Goal: Information Seeking & Learning: Learn about a topic

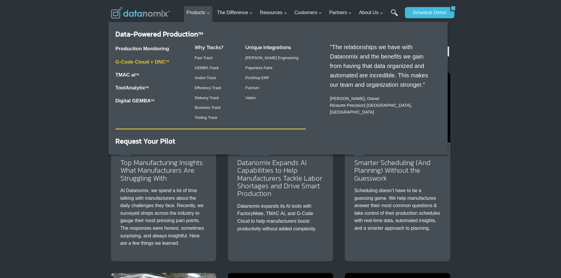
click at [135, 61] on link "G-Code Cloud + DNC TM" at bounding box center [143, 62] width 54 height 6
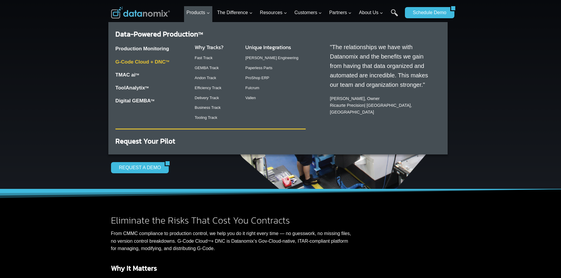
click at [137, 61] on link "G-Code Cloud + DNC TM" at bounding box center [143, 62] width 54 height 6
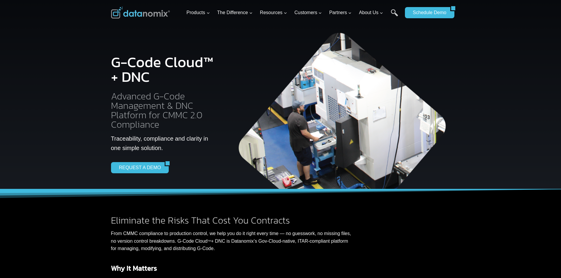
click at [142, 13] on img at bounding box center [140, 13] width 59 height 12
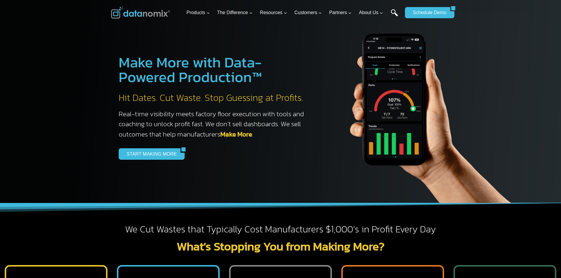
click at [395, 12] on link "Search" at bounding box center [394, 15] width 7 height 13
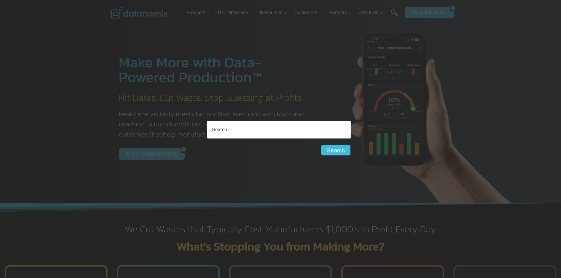
click at [228, 134] on input "Search for:" at bounding box center [279, 130] width 144 height 18
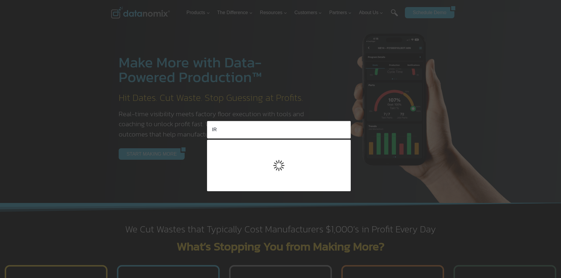
type input "I"
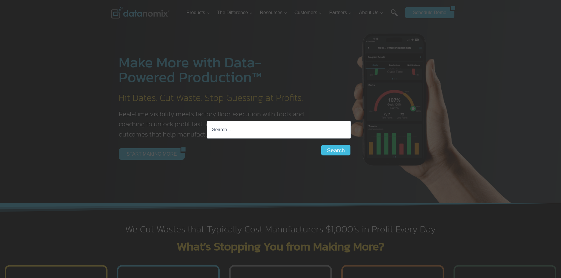
click at [89, 74] on div "Search for: Search Search" at bounding box center [280, 139] width 561 height 278
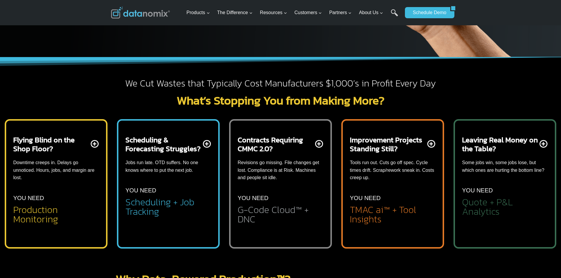
scroll to position [147, 0]
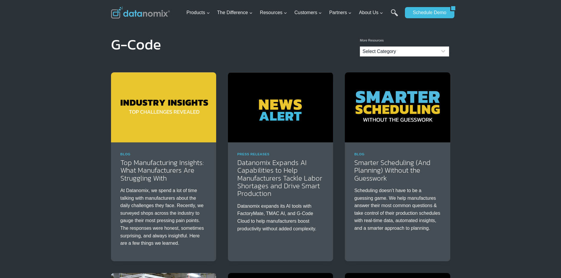
click at [431, 49] on select "Select Category Blog Datanomix Comix Datanomix Customer Stories Datanomix Custo…" at bounding box center [404, 52] width 89 height 10
select select "404"
click at [360, 47] on select "Select Category Blog Datanomix Comix Datanomix Customer Stories Datanomix Custo…" at bounding box center [404, 52] width 89 height 10
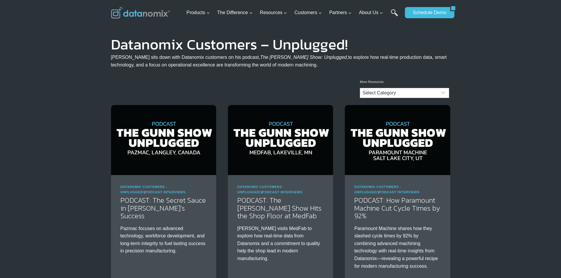
click at [157, 14] on img at bounding box center [140, 13] width 59 height 12
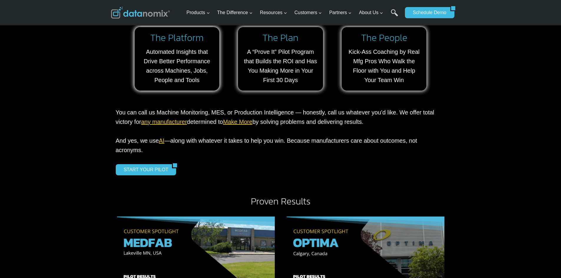
scroll to position [589, 0]
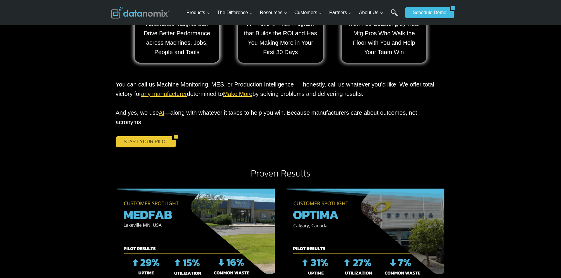
click at [144, 136] on link "START YOUR PILOT" at bounding box center [144, 141] width 57 height 11
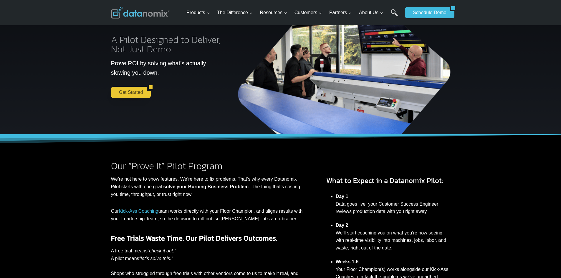
click at [135, 90] on link "Get Started" at bounding box center [129, 92] width 36 height 11
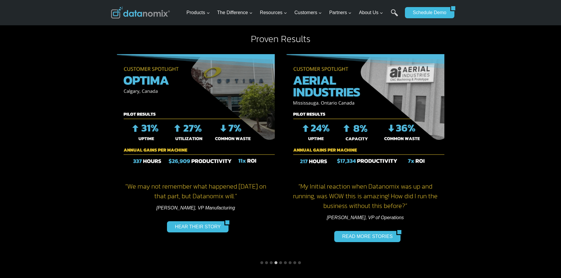
scroll to position [367, 0]
click at [150, 16] on img at bounding box center [140, 13] width 59 height 12
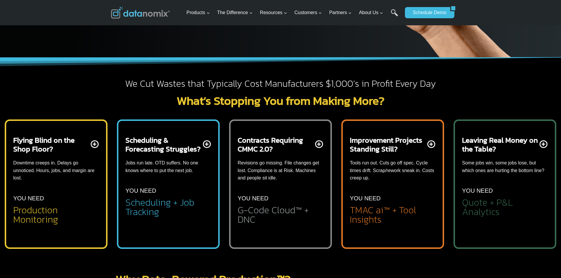
scroll to position [118, 0]
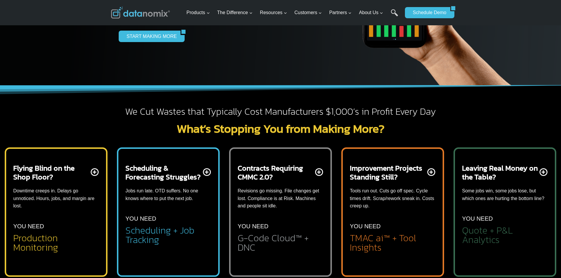
click at [154, 11] on img at bounding box center [140, 13] width 59 height 12
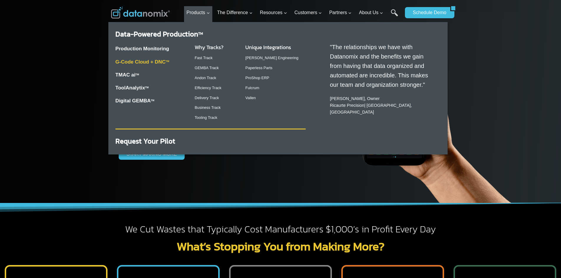
click at [145, 61] on link "G-Code Cloud + DNC TM" at bounding box center [143, 62] width 54 height 6
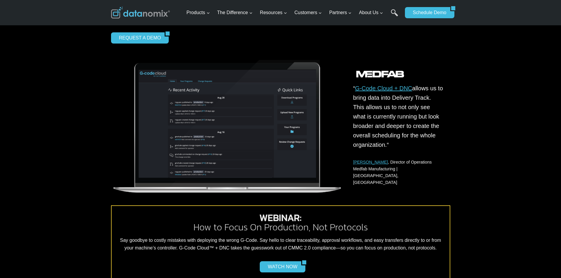
scroll to position [324, 0]
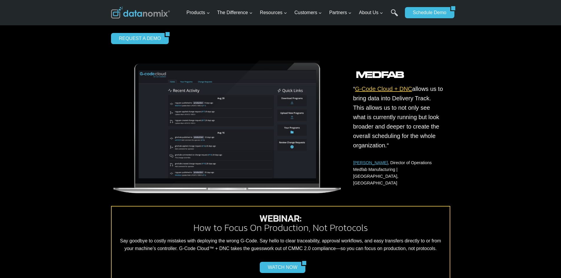
click at [388, 91] on link "G-Code Cloud + DNC" at bounding box center [383, 89] width 57 height 6
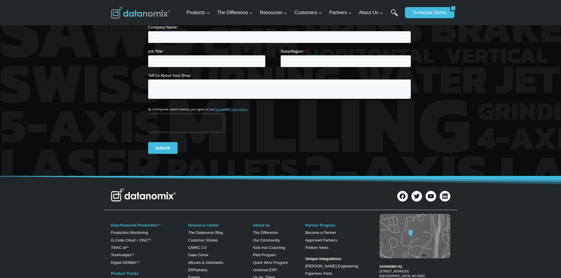
scroll to position [1031, 0]
